Goal: Find specific page/section: Find specific page/section

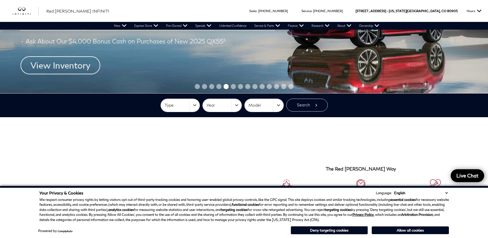
scroll to position [103, 0]
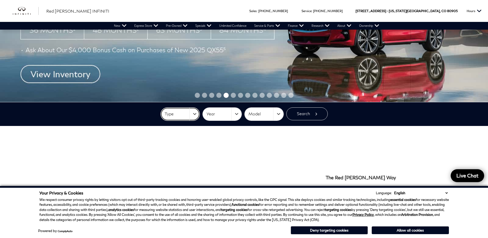
click at [191, 114] on button "Type" at bounding box center [180, 113] width 39 height 13
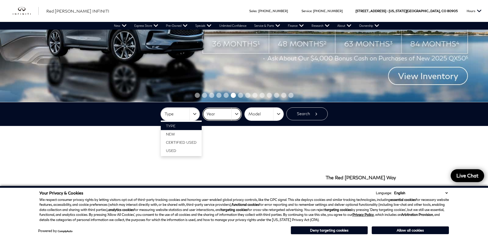
click at [213, 114] on span "Year" at bounding box center [218, 114] width 25 height 8
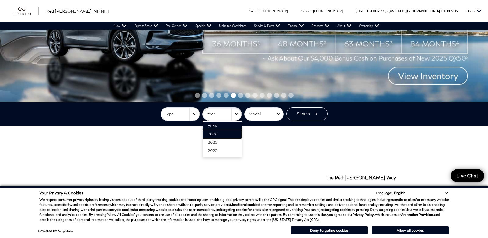
click at [216, 132] on span "2026" at bounding box center [213, 134] width 10 height 4
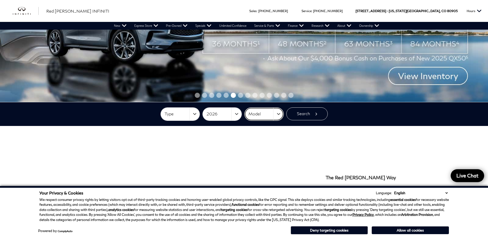
click at [253, 115] on span "Model" at bounding box center [260, 114] width 25 height 8
click at [255, 133] on span "QX60" at bounding box center [255, 134] width 10 height 4
click at [297, 115] on button "Search" at bounding box center [306, 113] width 41 height 13
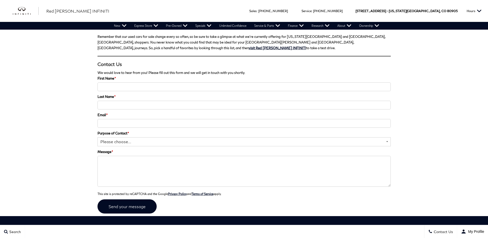
scroll to position [1077, 0]
